Goal: Book appointment/travel/reservation

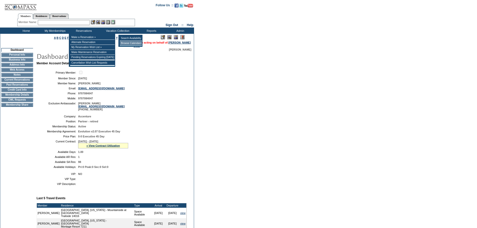
click at [124, 44] on td "Browse Calendars" at bounding box center [131, 43] width 22 height 5
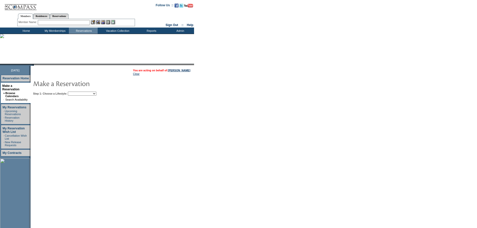
click at [92, 95] on select "My Favorites Beach Leisure Metropolitan Mountain OIAL for Adventure OIAL for Co…" at bounding box center [82, 94] width 29 height 4
select select "Beach"
click at [76, 92] on select "My Favorites Beach Leisure Metropolitan Mountain OIAL for Adventure OIAL for Co…" at bounding box center [82, 94] width 29 height 4
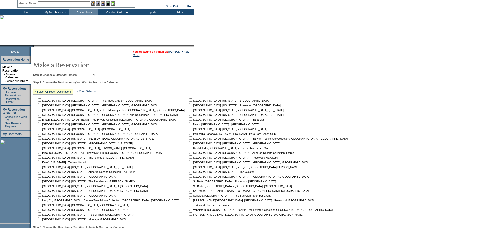
scroll to position [50, 0]
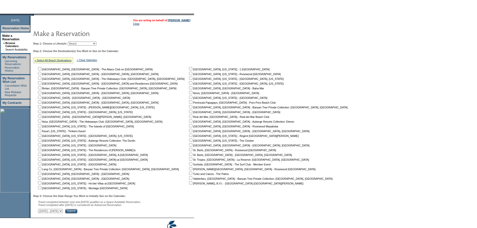
click at [41, 146] on input "checkbox" at bounding box center [39, 144] width 3 height 3
checkbox input "true"
click at [63, 213] on select "September 30, 2025 - November 14, 2025 November 15, 2025 - December 29, 2025 De…" at bounding box center [50, 211] width 25 height 4
select select "2/13/2026|3/29/2026"
click at [41, 212] on select "September 30, 2025 - November 14, 2025 November 15, 2025 - December 29, 2025 De…" at bounding box center [50, 211] width 25 height 4
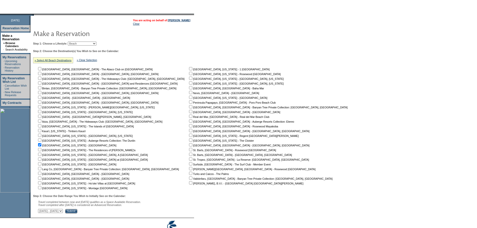
click at [77, 214] on input "Submit" at bounding box center [71, 211] width 12 height 5
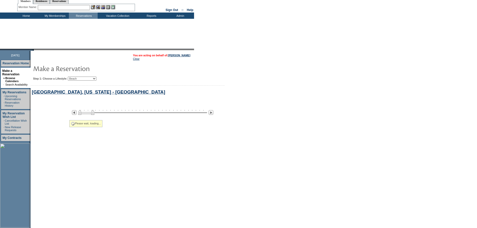
select select "Beach"
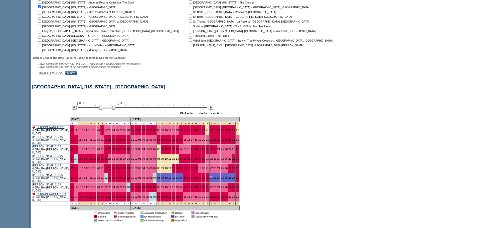
scroll to position [190, 0]
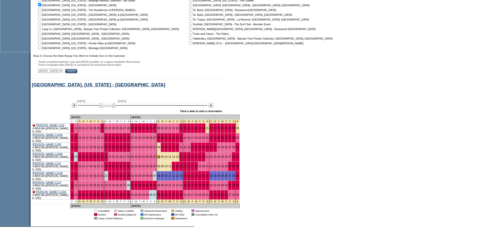
click at [157, 156] on link "08" at bounding box center [158, 156] width 3 height 3
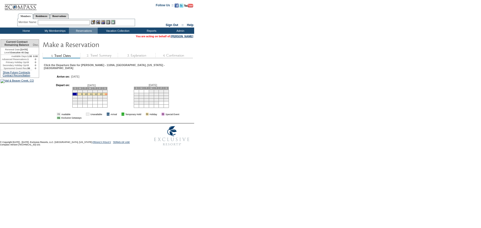
click at [107, 94] on link "14" at bounding box center [106, 94] width 3 height 3
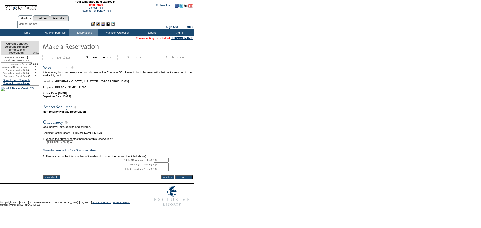
click at [159, 163] on input "0" at bounding box center [161, 160] width 15 height 5
type input "2"
click at [183, 180] on input "Next" at bounding box center [184, 178] width 18 height 4
